Goal: Task Accomplishment & Management: Manage account settings

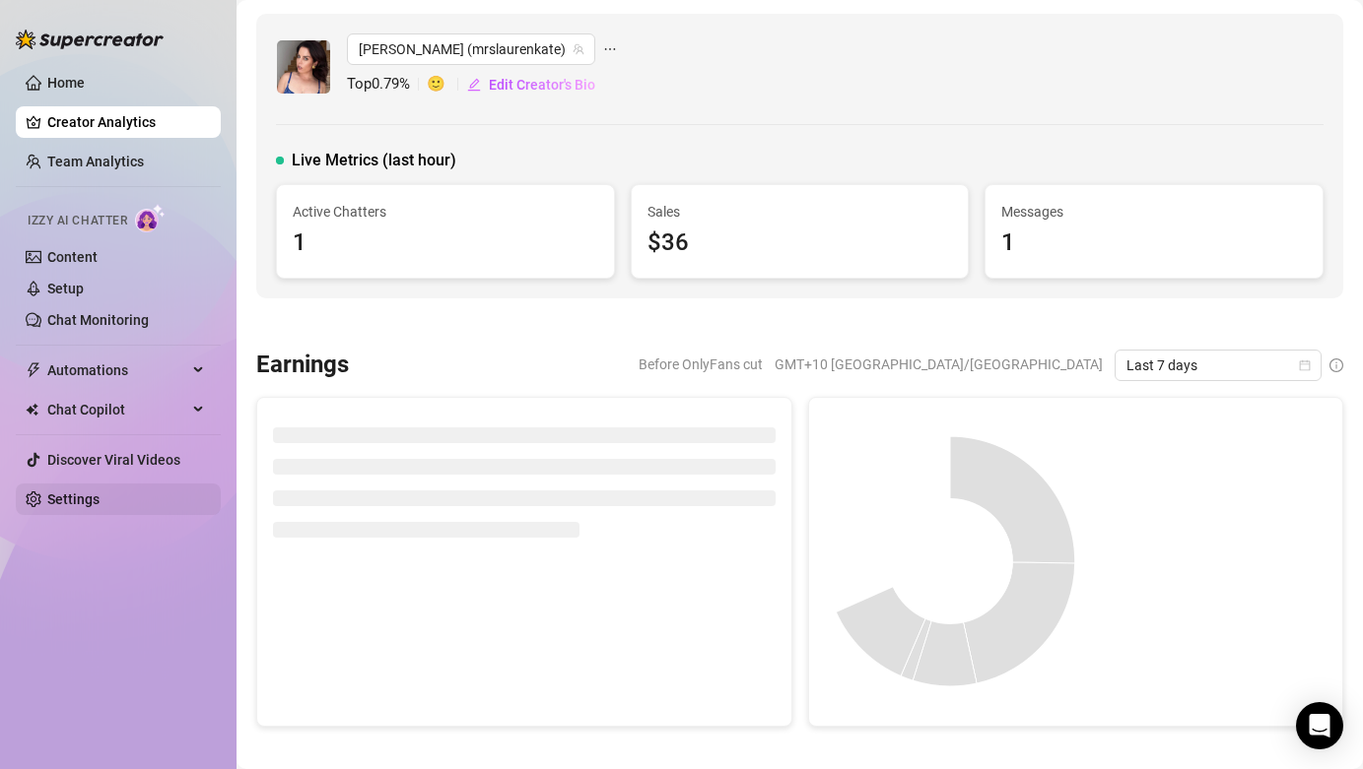
click at [72, 502] on link "Settings" at bounding box center [73, 500] width 52 height 16
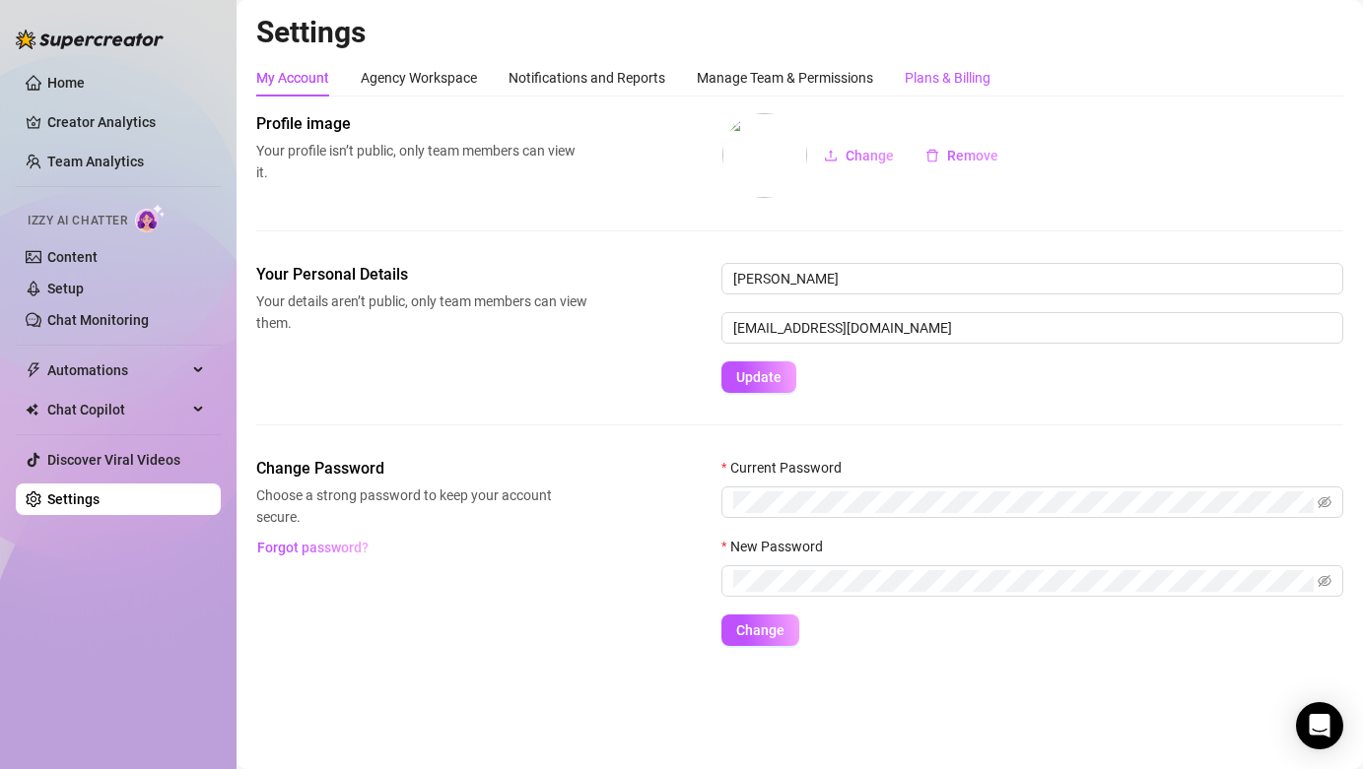
click at [931, 78] on div "Plans & Billing" at bounding box center [947, 78] width 86 height 22
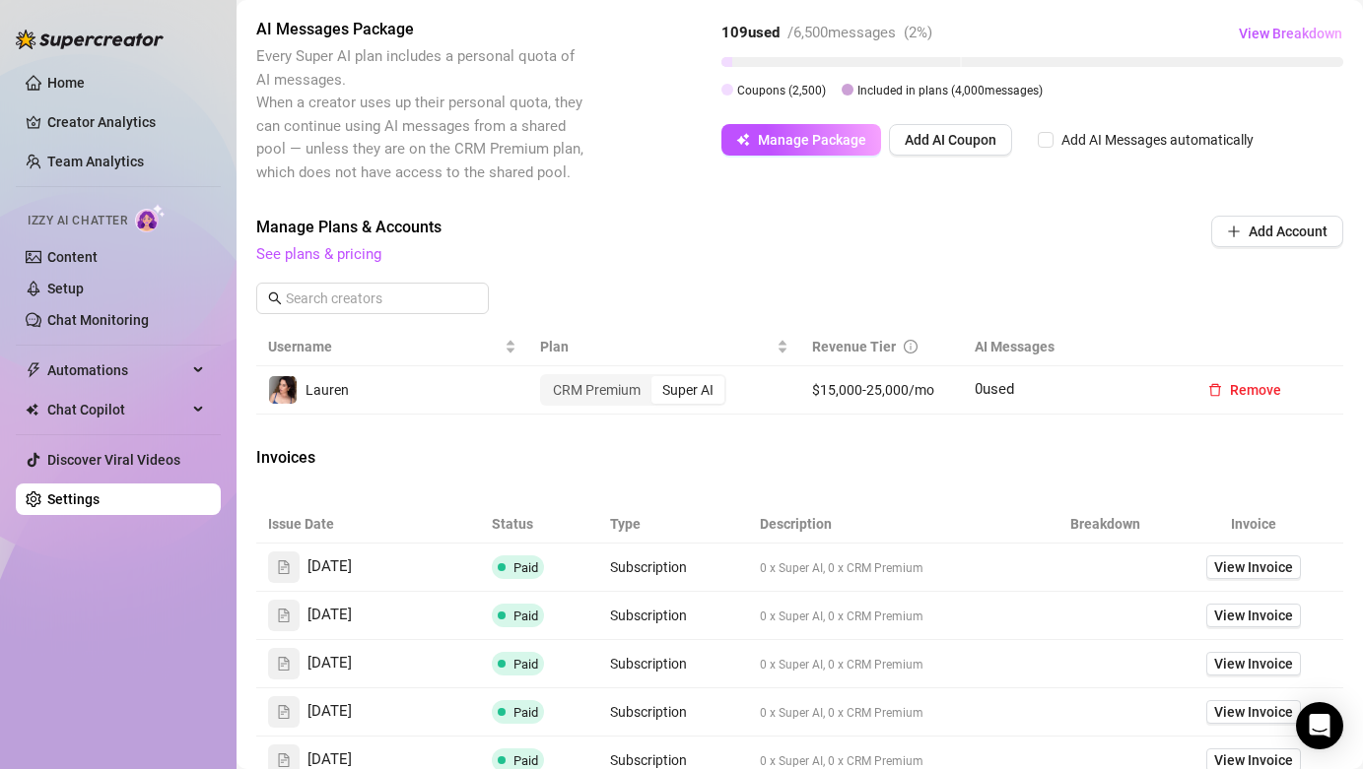
scroll to position [468, 0]
click at [576, 393] on div "CRM Premium" at bounding box center [596, 389] width 109 height 28
click at [547, 378] on input "CRM Premium" at bounding box center [547, 378] width 0 height 0
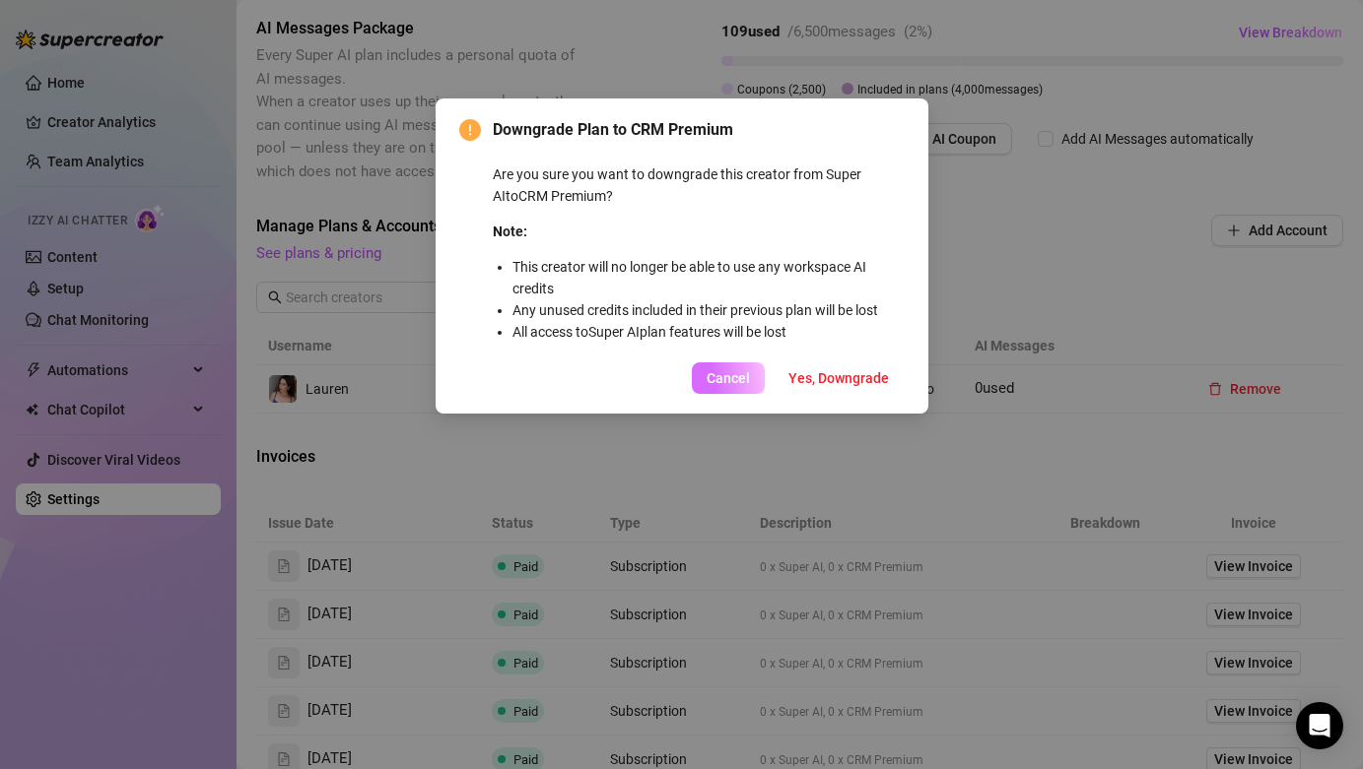
click at [731, 371] on span "Cancel" at bounding box center [727, 378] width 43 height 16
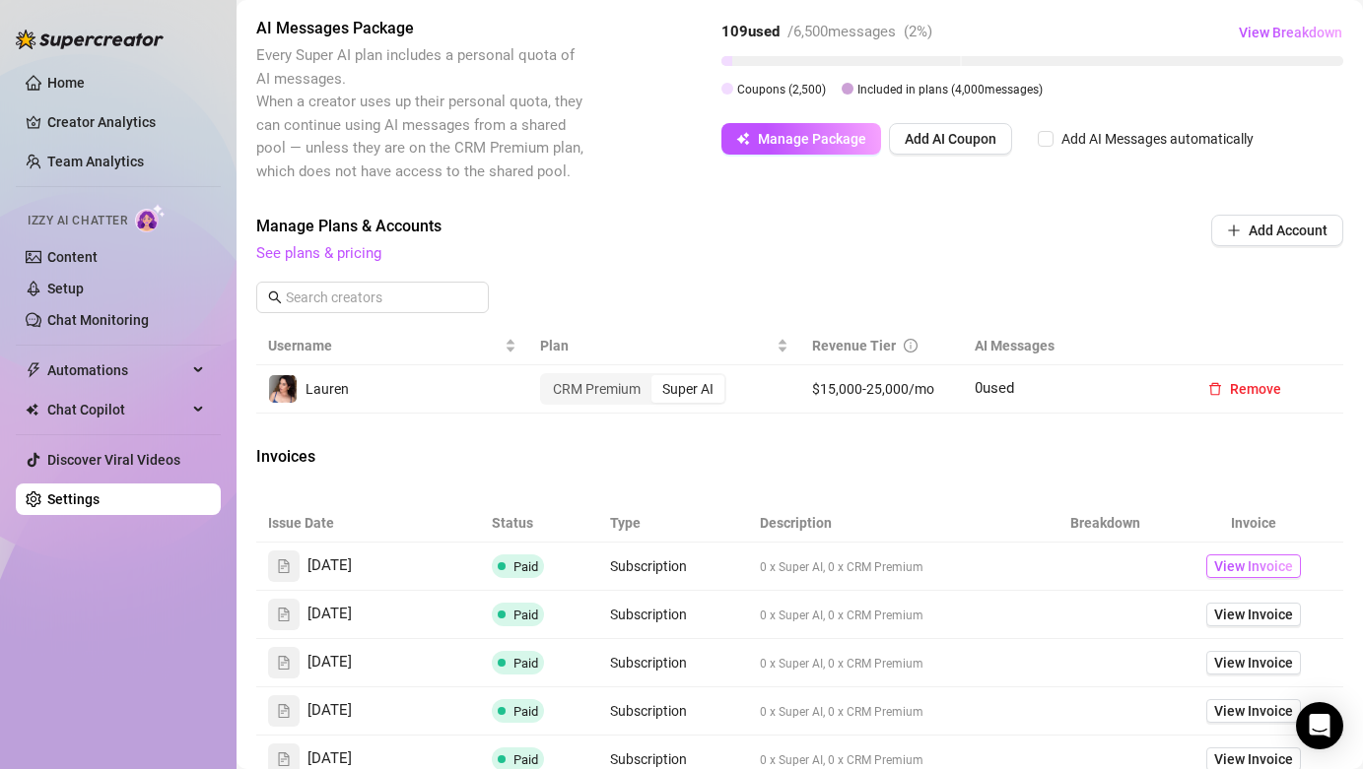
click at [1230, 564] on span "View Invoice" at bounding box center [1253, 567] width 79 height 22
click at [101, 121] on link "Creator Analytics" at bounding box center [126, 122] width 158 height 32
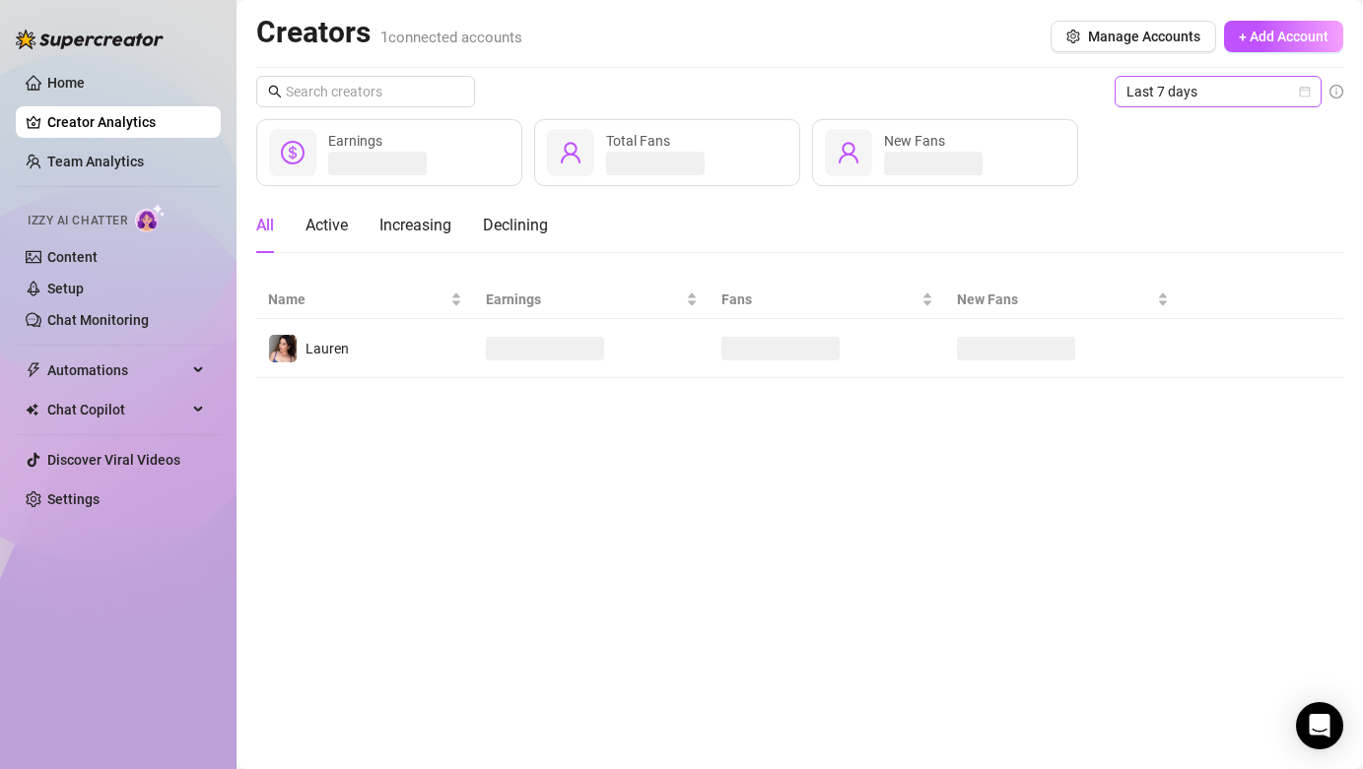
click at [1157, 100] on span "Last 7 days" at bounding box center [1217, 92] width 183 height 30
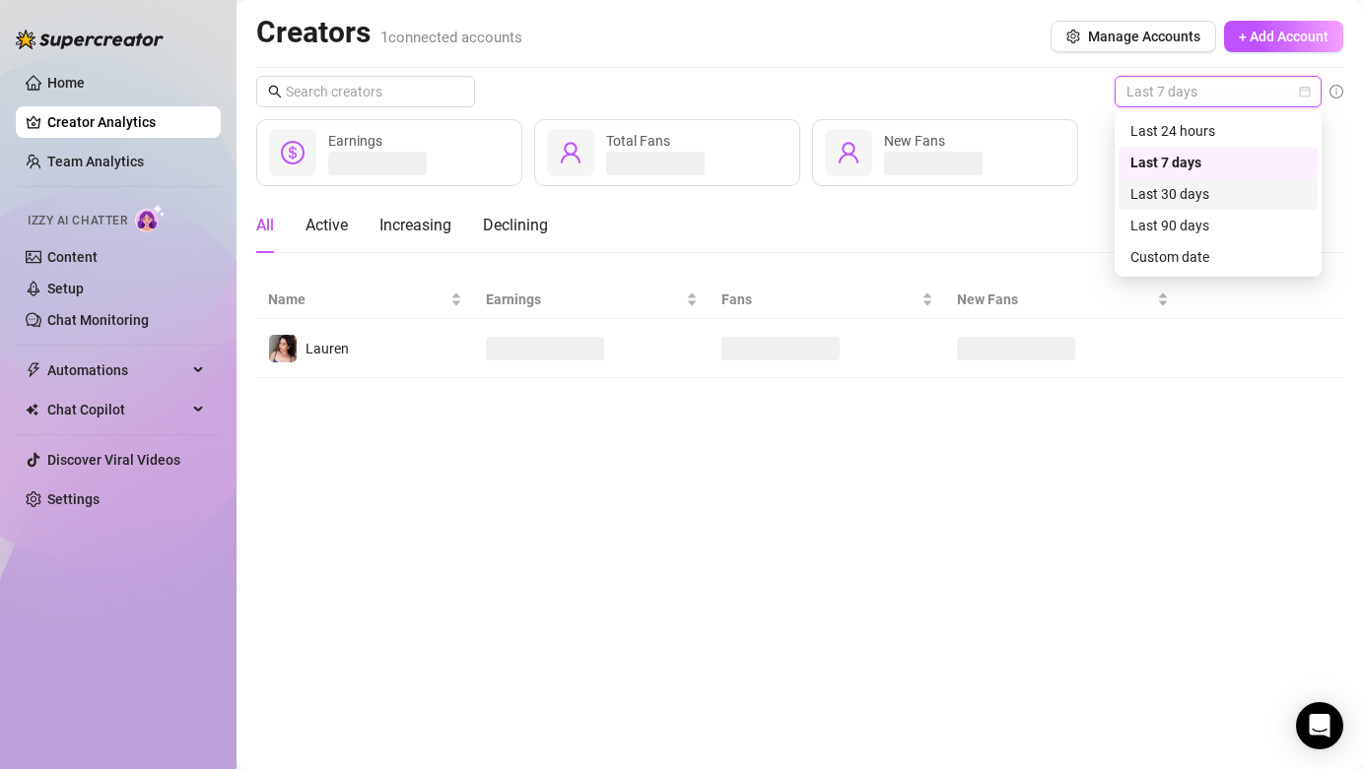
click at [1185, 188] on div "Last 30 days" at bounding box center [1217, 194] width 175 height 22
